Goal: Transaction & Acquisition: Subscribe to service/newsletter

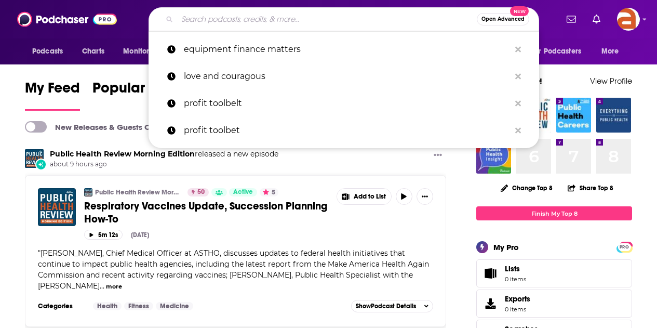
click at [214, 21] on input "Search podcasts, credits, & more..." at bounding box center [327, 19] width 300 height 17
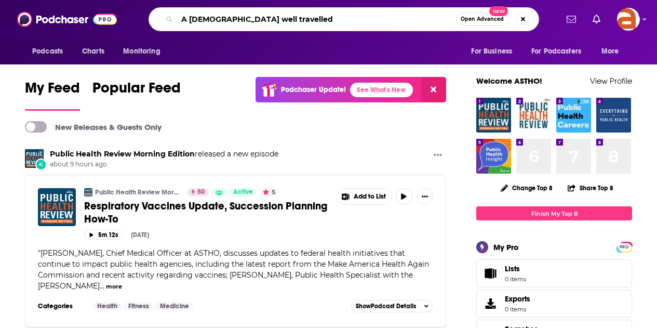
type input "A [DEMOGRAPHIC_DATA] well travelled"
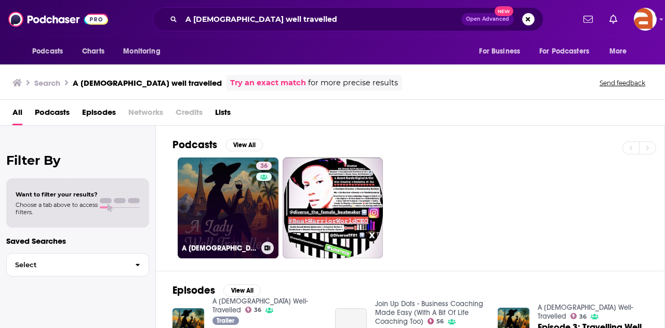
click at [255, 213] on link "36 A [DEMOGRAPHIC_DATA] Well-Travelled" at bounding box center [228, 207] width 101 height 101
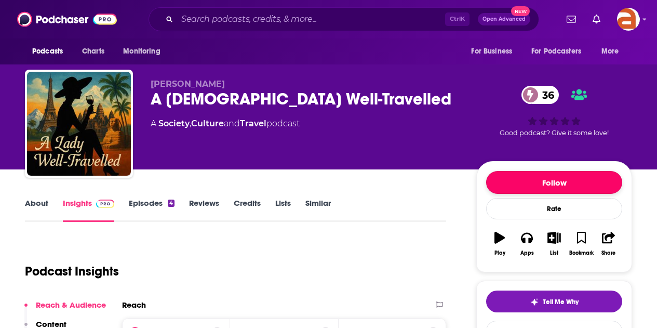
click at [557, 182] on button "Follow" at bounding box center [554, 182] width 136 height 23
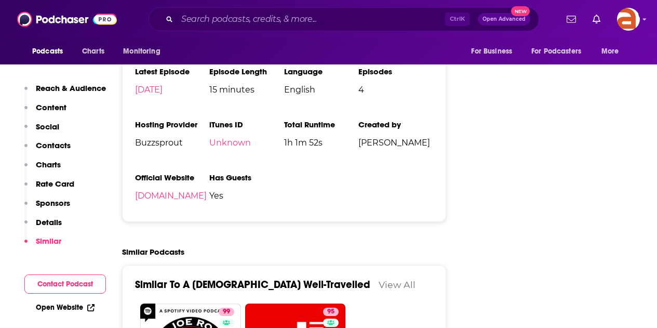
scroll to position [1086, 0]
